Goal: Information Seeking & Learning: Learn about a topic

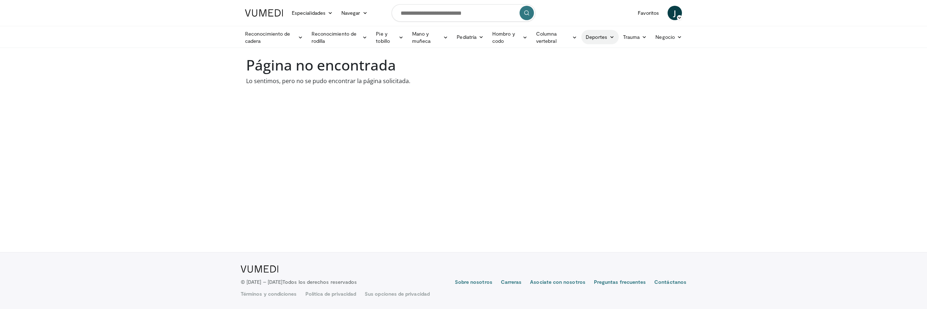
click at [594, 37] on font "Deportes" at bounding box center [597, 37] width 22 height 6
click at [546, 99] on font "Rodilla" at bounding box center [548, 100] width 16 height 6
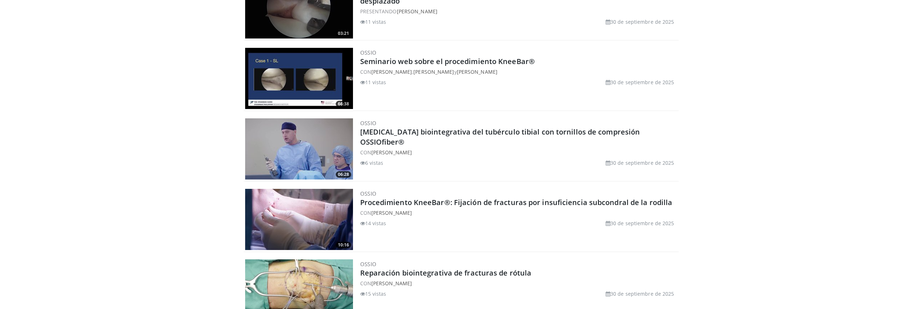
scroll to position [288, 0]
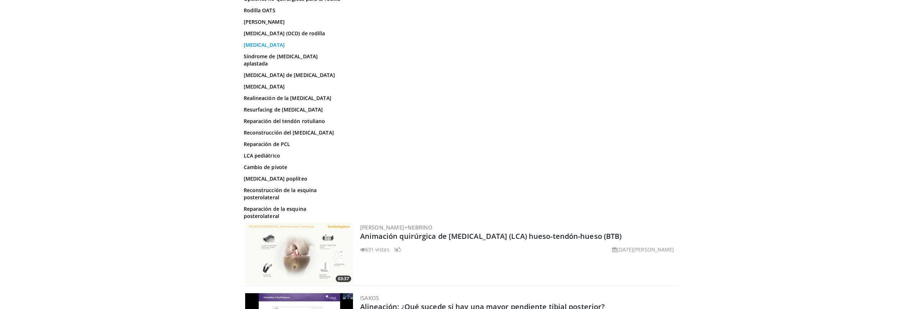
scroll to position [587, 0]
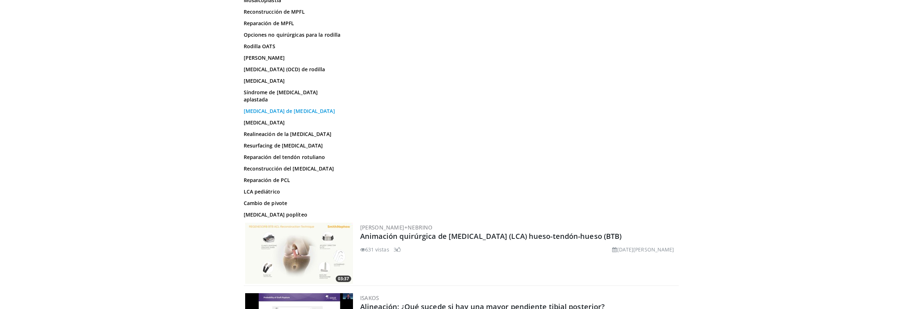
click at [271, 114] on font "Luxación de rótula" at bounding box center [289, 110] width 91 height 7
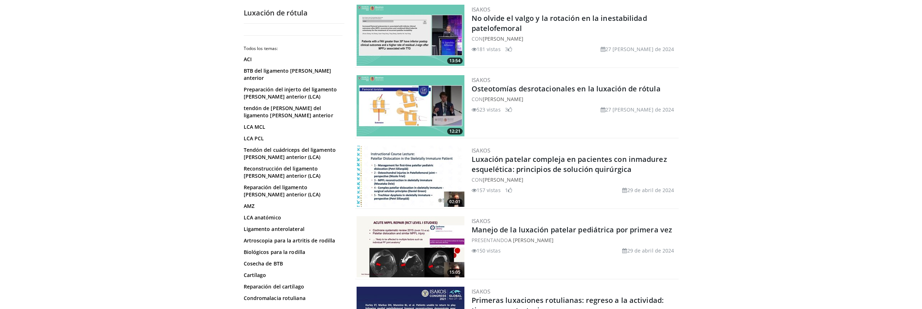
scroll to position [395, 0]
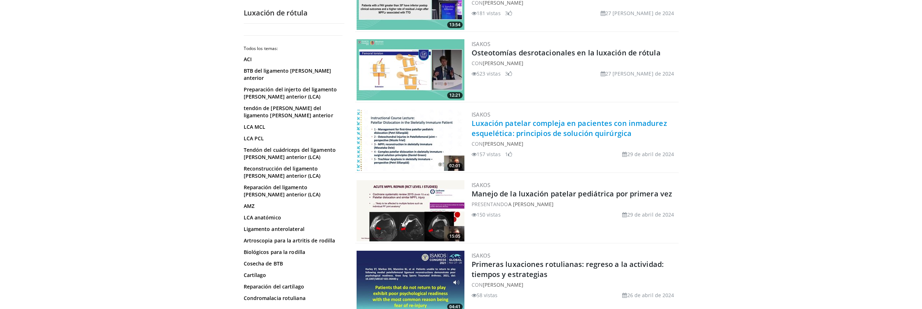
click at [516, 136] on font "Luxación patelar compleja en pacientes con inmadurez esquelética: principios de…" at bounding box center [570, 128] width 196 height 20
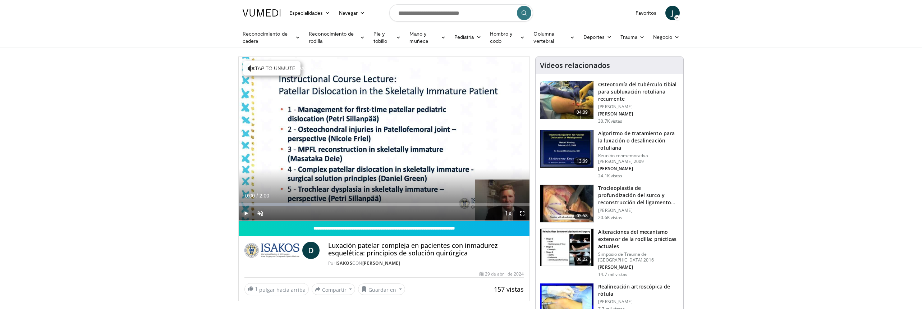
click at [245, 213] on span "Video Player" at bounding box center [246, 213] width 14 height 14
click at [258, 212] on span "Video Player" at bounding box center [260, 213] width 14 height 14
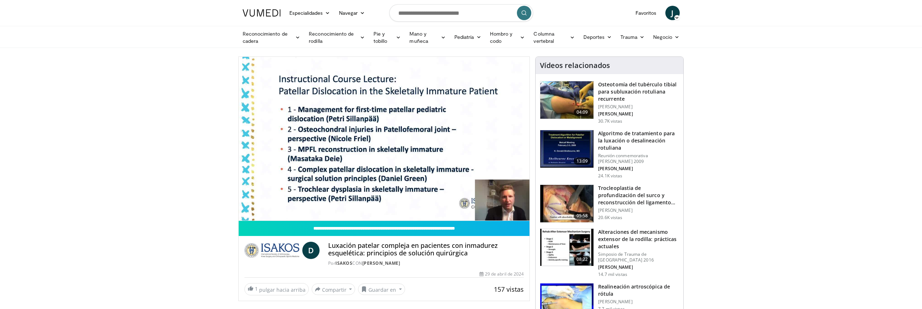
scroll to position [36, 0]
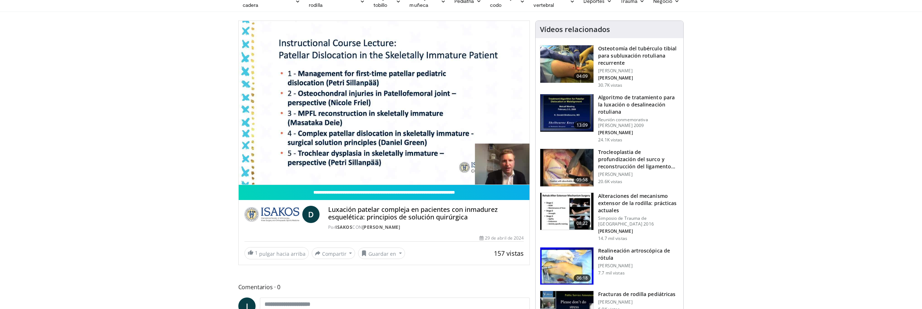
click at [619, 249] on h3 "Realineación artroscópica de rótula" at bounding box center [638, 254] width 81 height 14
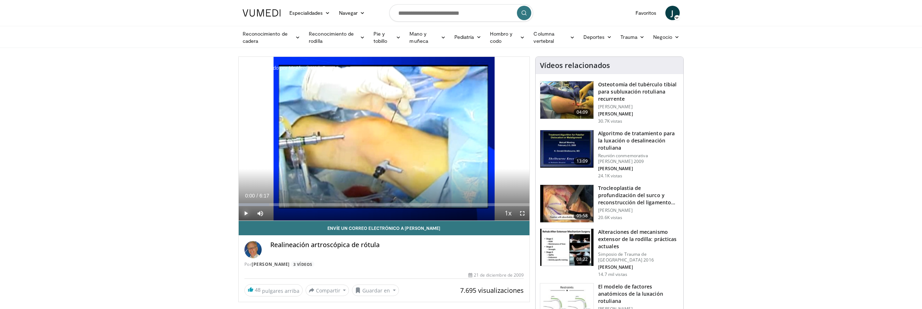
click at [245, 214] on span "Video Player" at bounding box center [246, 213] width 14 height 14
click at [245, 211] on span "Video Player" at bounding box center [246, 213] width 14 height 14
click at [246, 213] on span "Video Player" at bounding box center [246, 213] width 14 height 14
click at [247, 211] on span "Video Player" at bounding box center [246, 213] width 14 height 14
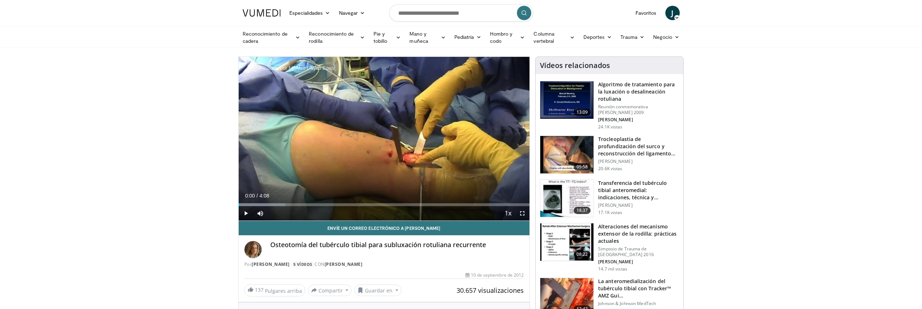
click at [610, 102] on div "Algoritmo de tratamiento para la luxación o desalineación rotuliana Reunión con…" at bounding box center [638, 105] width 81 height 49
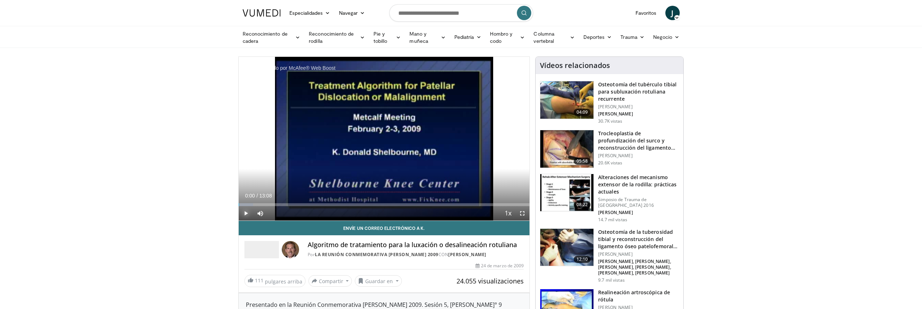
click at [245, 212] on span "Video Player" at bounding box center [246, 213] width 14 height 14
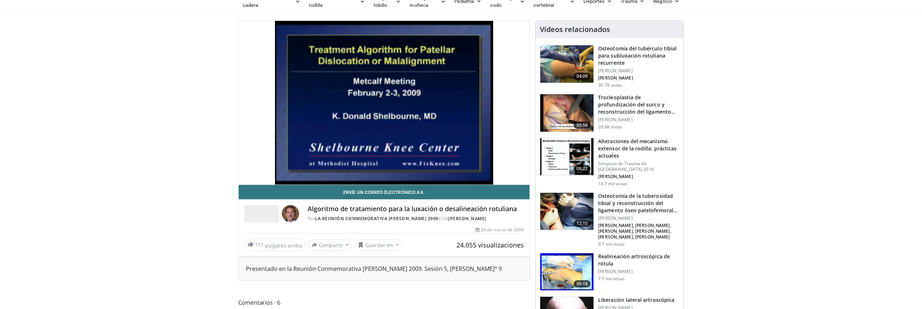
scroll to position [72, 0]
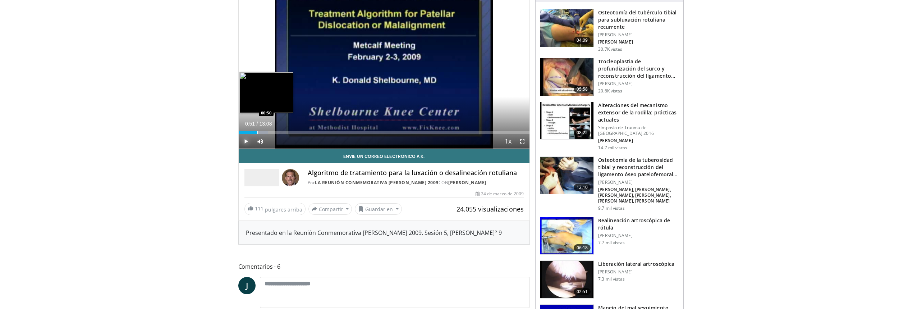
drag, startPoint x: 248, startPoint y: 133, endPoint x: 257, endPoint y: 132, distance: 9.7
click at [257, 132] on div "Progress Bar" at bounding box center [257, 132] width 1 height 3
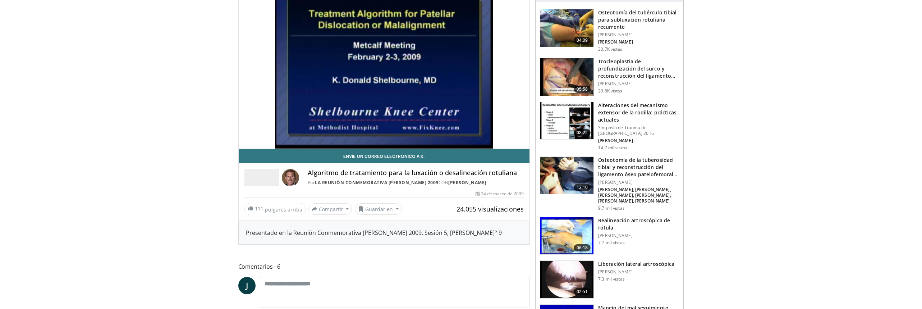
click at [617, 217] on font "Realineación artroscópica de rótula" at bounding box center [634, 224] width 72 height 14
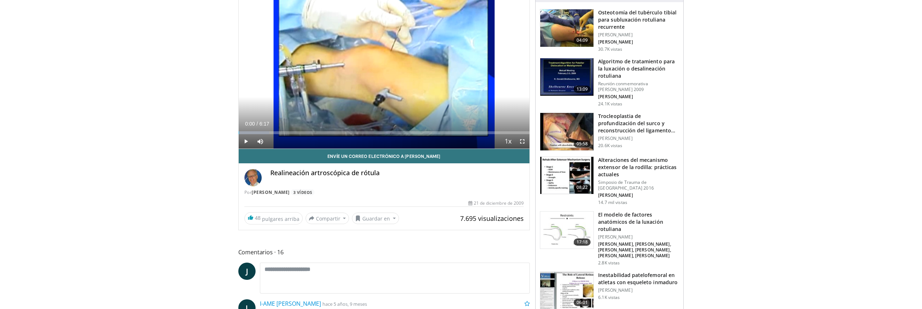
scroll to position [108, 0]
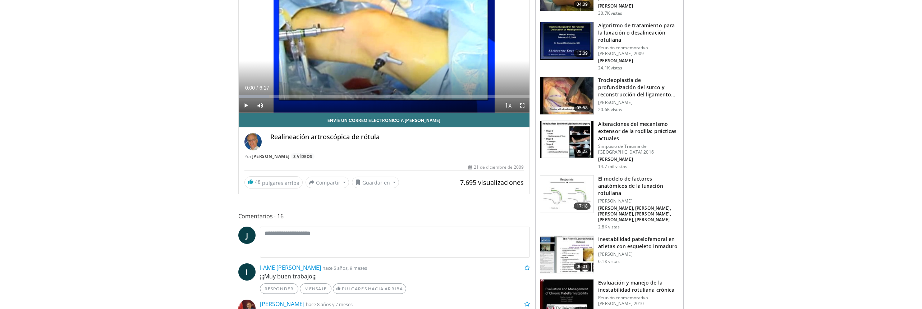
click at [622, 178] on font "El modelo de factores anatómicos de la luxación rotuliana" at bounding box center [630, 185] width 65 height 21
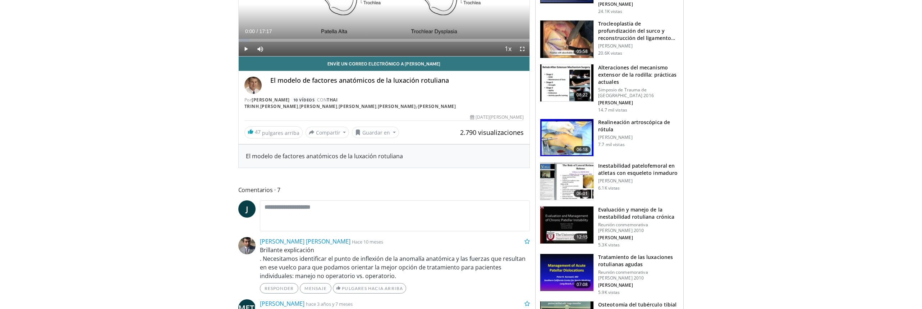
scroll to position [178, 0]
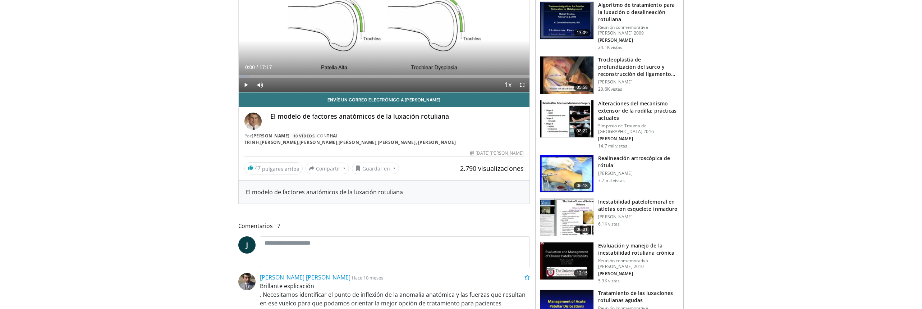
click at [567, 169] on img at bounding box center [566, 173] width 53 height 37
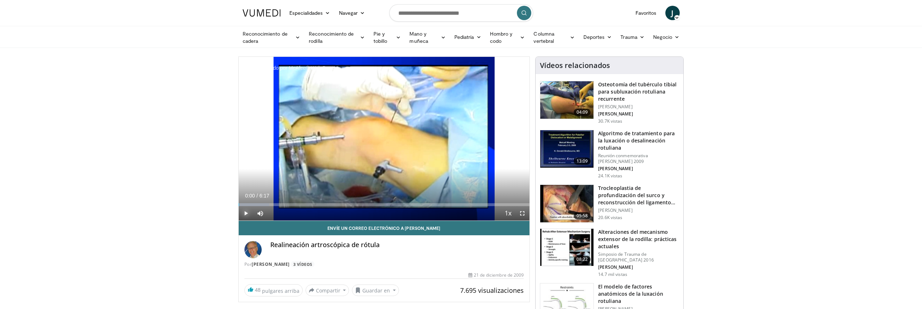
click at [245, 212] on span "Video Player" at bounding box center [246, 213] width 14 height 14
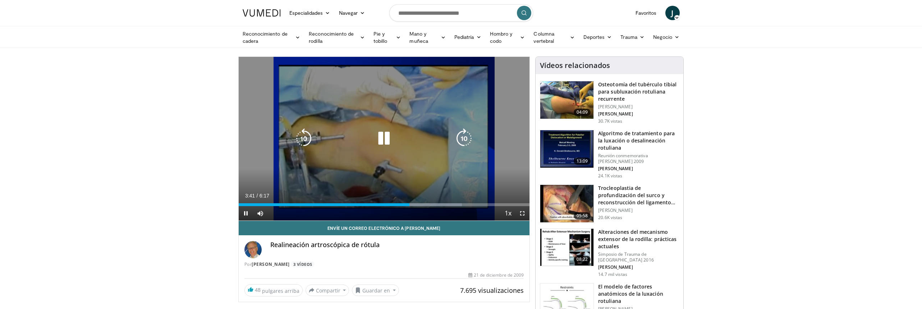
click at [290, 161] on div "10 seconds Tap to unmute" at bounding box center [384, 139] width 291 height 164
click at [380, 140] on icon "Video Player" at bounding box center [384, 138] width 20 height 20
click at [278, 127] on div "10 seconds Tap to unmute" at bounding box center [384, 139] width 291 height 164
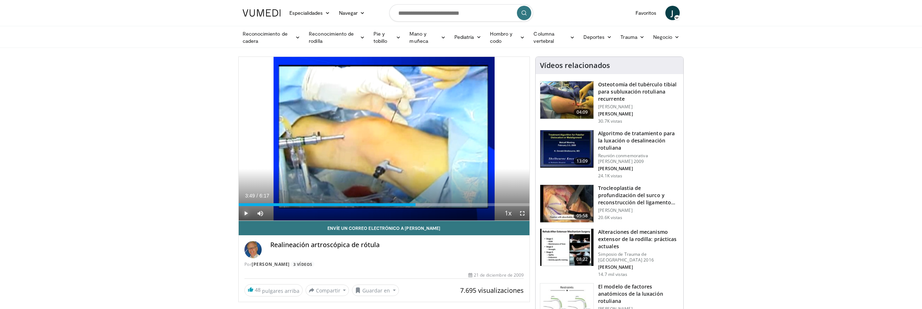
click at [245, 213] on span "Video Player" at bounding box center [246, 213] width 14 height 14
click at [244, 213] on span "Video Player" at bounding box center [246, 213] width 14 height 14
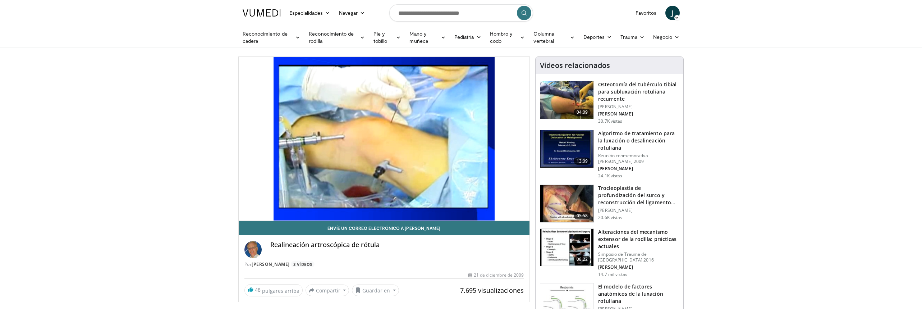
click at [244, 213] on video-js "**********" at bounding box center [384, 139] width 291 height 164
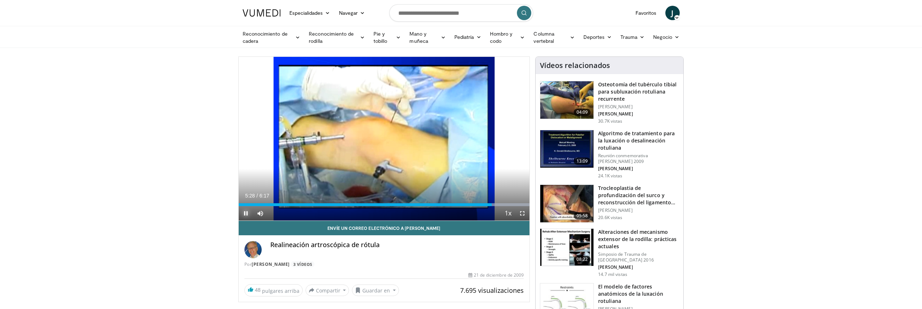
click at [245, 214] on span "Video Player" at bounding box center [246, 213] width 14 height 14
click at [246, 214] on span "Video Player" at bounding box center [246, 213] width 14 height 14
click at [478, 15] on input "Buscar temas, intervenciones" at bounding box center [461, 12] width 144 height 17
type input "**********"
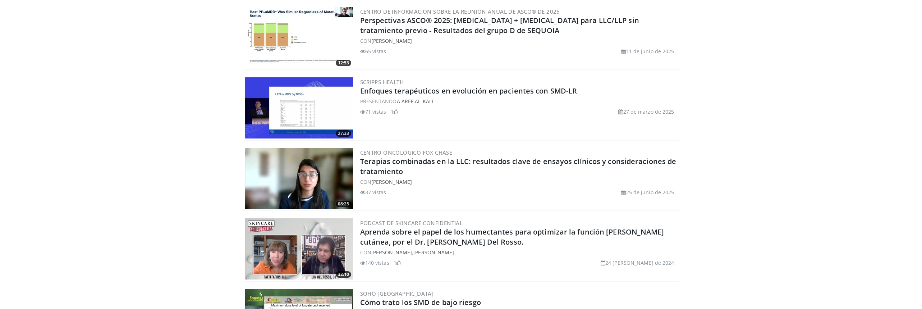
scroll to position [647, 0]
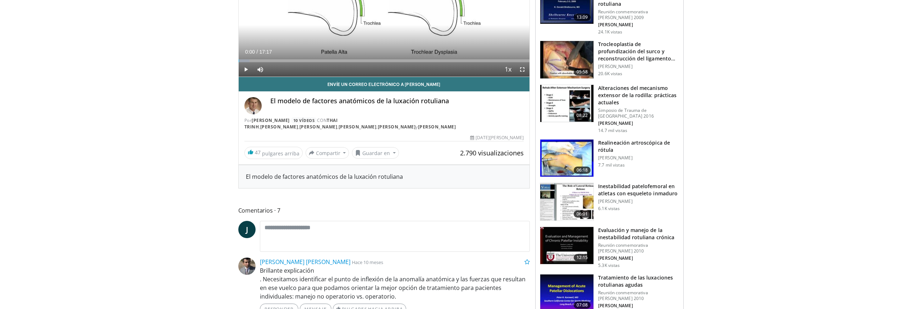
scroll to position [180, 0]
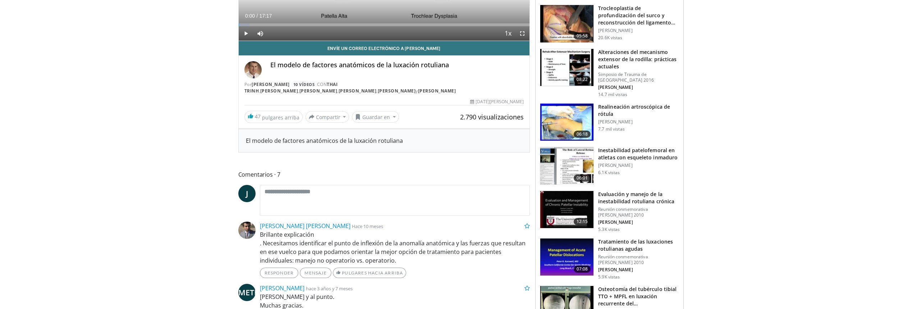
click at [608, 150] on font "Inestabilidad patelofemoral en atletas con esqueleto inmaduro" at bounding box center [637, 154] width 79 height 14
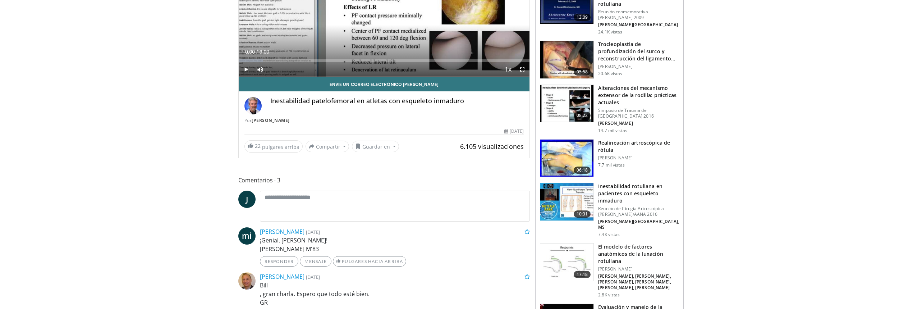
scroll to position [180, 0]
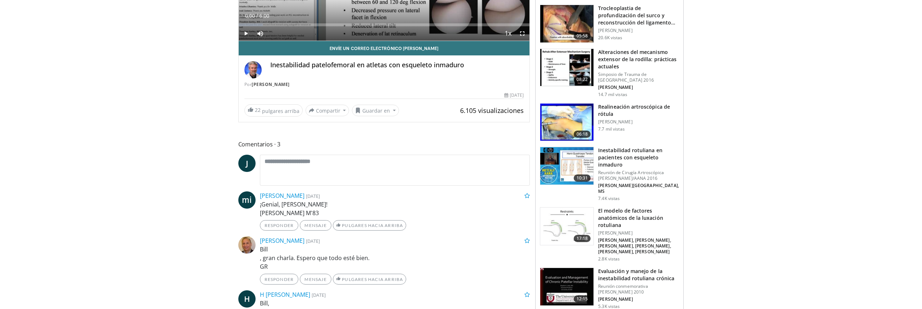
click at [621, 151] on font "Inestabilidad rotuliana en pacientes con esqueleto inmaduro" at bounding box center [630, 157] width 64 height 21
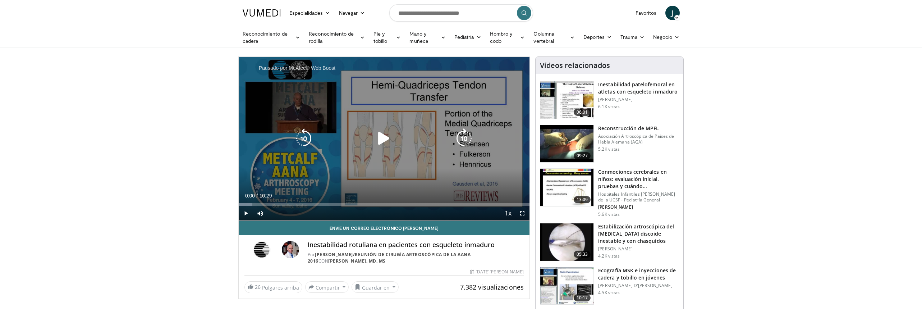
click at [385, 134] on icon "Video Player" at bounding box center [384, 138] width 20 height 20
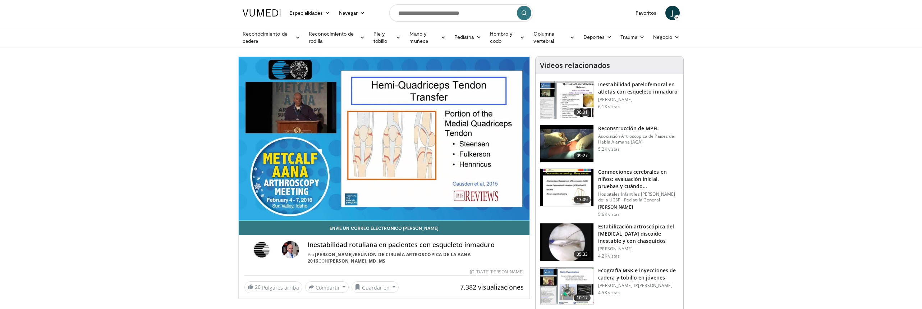
scroll to position [36, 0]
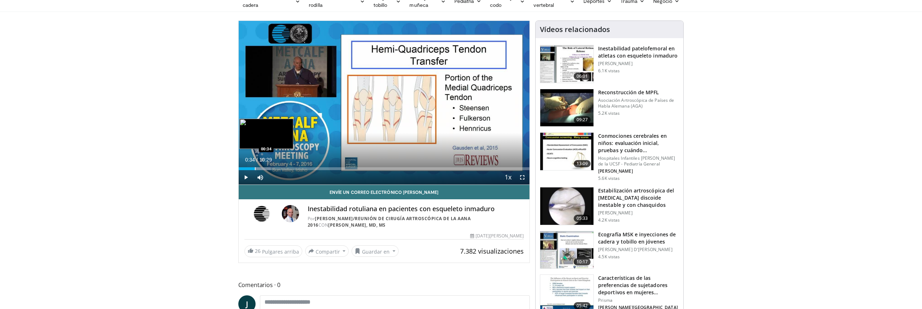
click at [255, 169] on div "Progress Bar" at bounding box center [255, 168] width 1 height 3
click at [523, 176] on span "Video Player" at bounding box center [522, 177] width 14 height 14
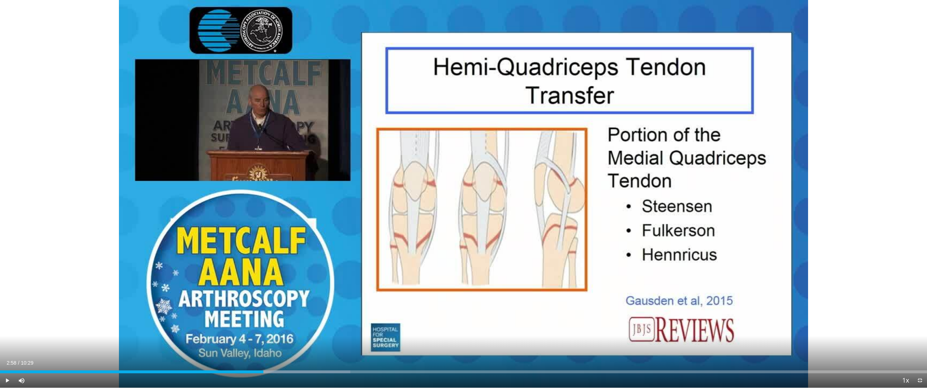
click at [263, 308] on div "Progress Bar" at bounding box center [263, 372] width 1 height 3
click at [276, 308] on div "Loaded : 39.36% 03:02 03:07" at bounding box center [463, 372] width 927 height 3
click at [291, 308] on div "Current Time 3:17 / Duration 10:29 Play Skip Backward Skip Forward Mute Loaded …" at bounding box center [463, 380] width 927 height 14
click at [306, 308] on div "Progress Bar" at bounding box center [306, 372] width 1 height 3
click at [315, 308] on div "Progress Bar" at bounding box center [315, 372] width 1 height 3
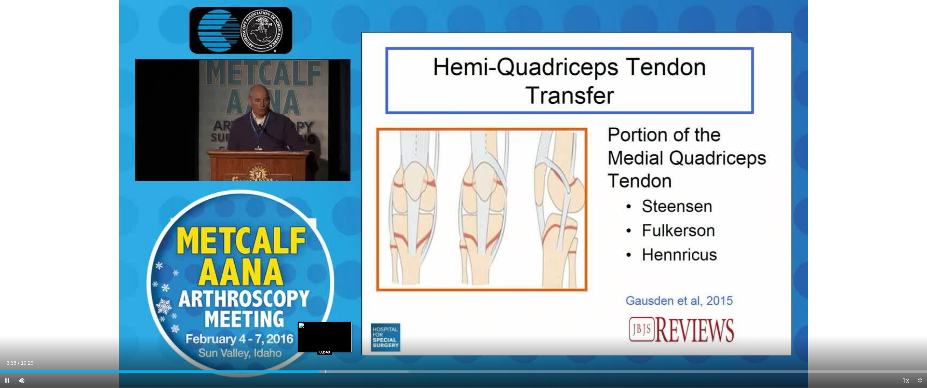
click at [325, 308] on video-js "**********" at bounding box center [463, 194] width 927 height 388
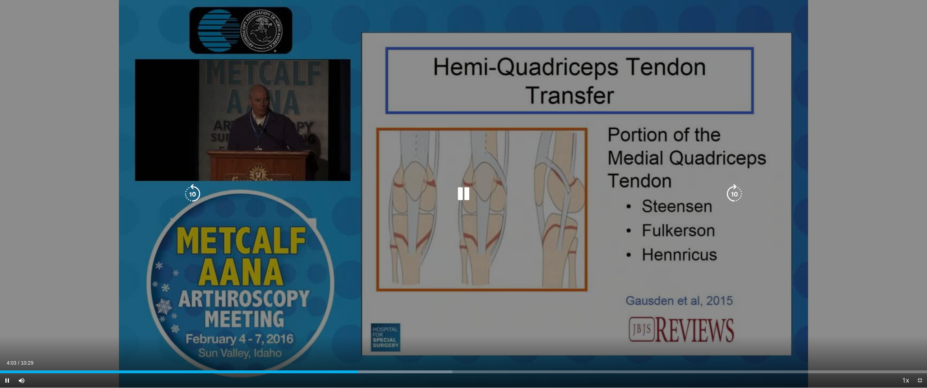
click at [374, 308] on div "10 seconds Tap to unmute" at bounding box center [463, 194] width 927 height 388
click at [395, 308] on div "10 seconds Tap to unmute" at bounding box center [463, 194] width 927 height 388
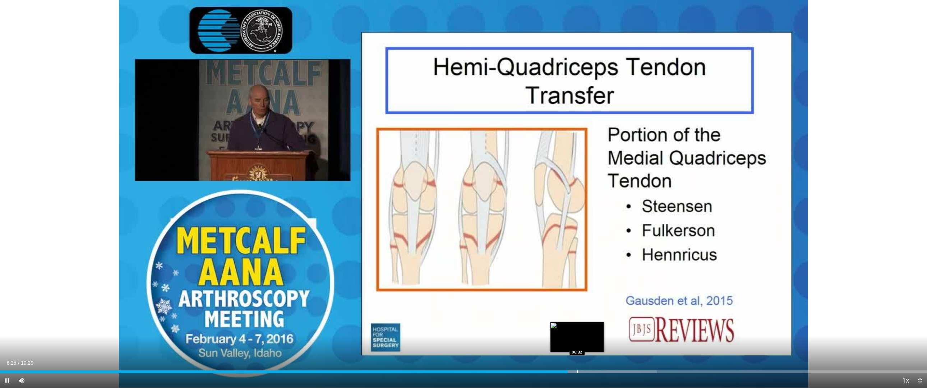
click at [577, 308] on div "Progress Bar" at bounding box center [577, 372] width 1 height 3
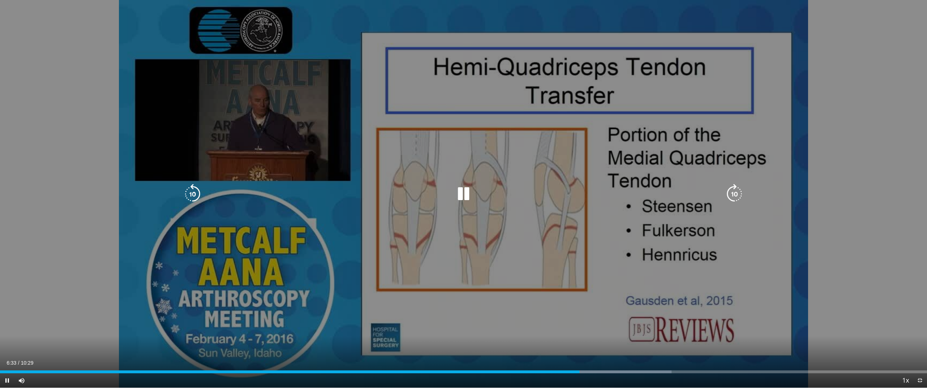
click at [596, 308] on div "Progress Bar" at bounding box center [602, 372] width 137 height 3
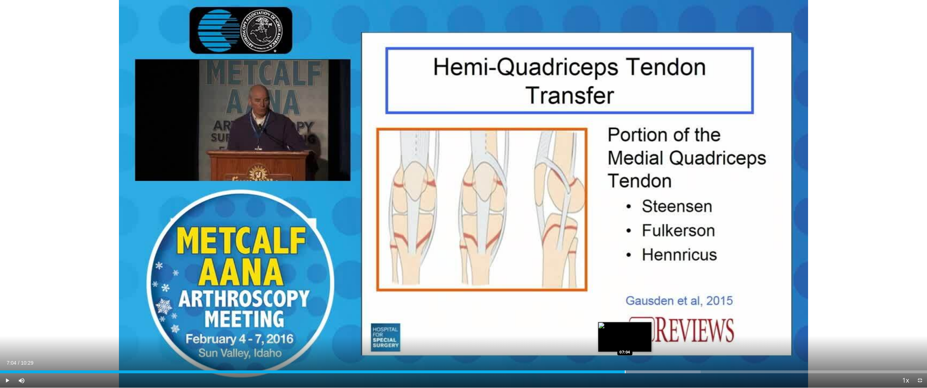
click at [625, 308] on div "Progress Bar" at bounding box center [625, 372] width 1 height 3
click at [661, 308] on div "Progress Bar" at bounding box center [661, 372] width 1 height 3
click at [680, 308] on div "Loaded : 81.88% 07:41 07:41" at bounding box center [463, 370] width 927 height 7
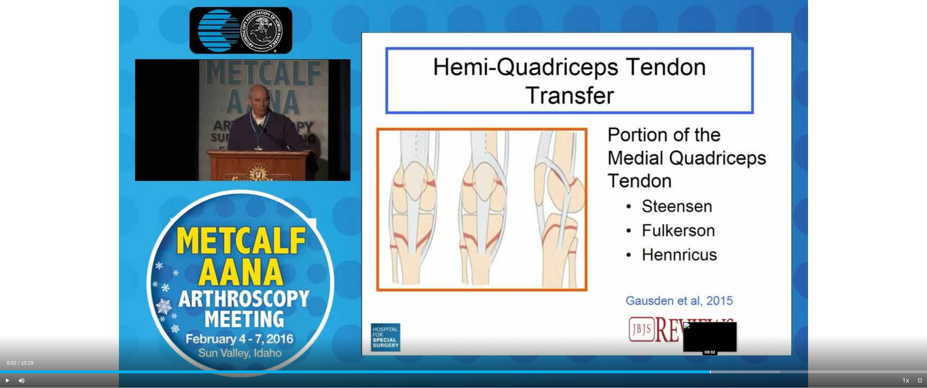
click at [711, 308] on div "Progress Bar" at bounding box center [710, 372] width 1 height 3
click at [711, 308] on video-js "**********" at bounding box center [463, 194] width 927 height 388
click at [727, 308] on div "Loaded : 86.60% 08:04 08:14" at bounding box center [463, 370] width 927 height 7
click at [741, 308] on div "Loaded : 88.18% 08:23 08:23" at bounding box center [463, 370] width 927 height 7
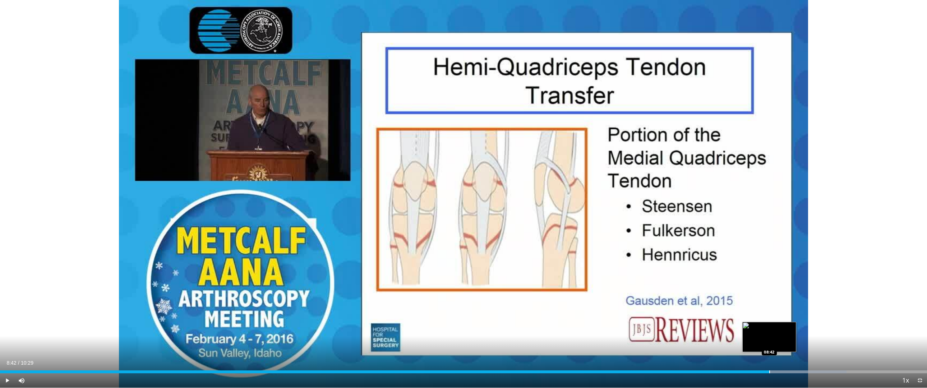
click at [769, 308] on div "Progress Bar" at bounding box center [769, 372] width 1 height 3
click at [782, 308] on div "Loaded : 92.90% 08:44 08:51" at bounding box center [463, 370] width 927 height 7
click at [6, 308] on span "Video Player" at bounding box center [7, 380] width 14 height 14
click at [920, 308] on span "Video Player" at bounding box center [920, 380] width 14 height 14
